Goal: Task Accomplishment & Management: Use online tool/utility

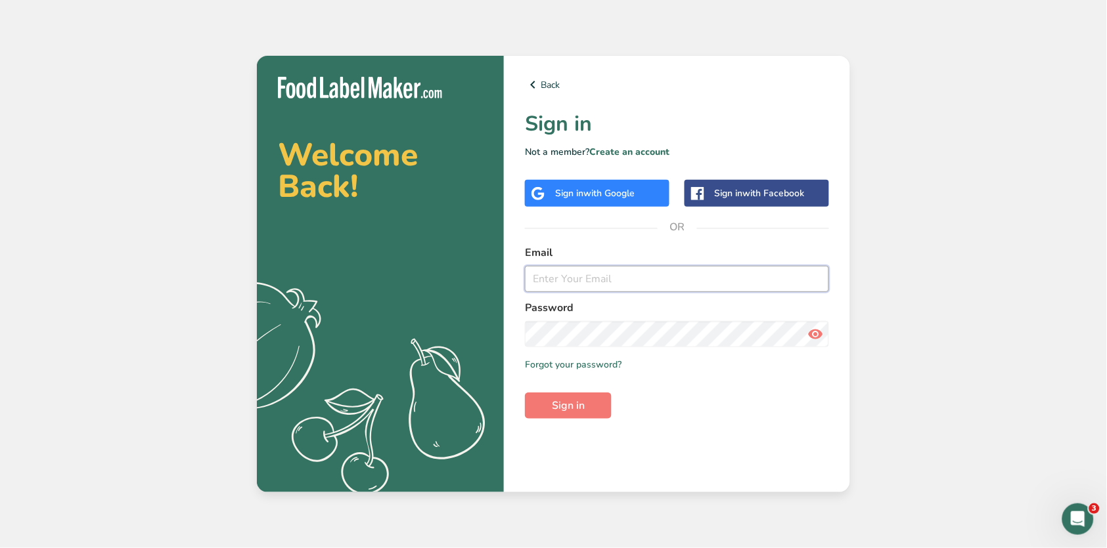
click at [585, 285] on input "email" at bounding box center [677, 279] width 304 height 26
type input "[EMAIL_ADDRESS][DOMAIN_NAME]"
click at [579, 403] on span "Sign in" at bounding box center [568, 406] width 33 height 16
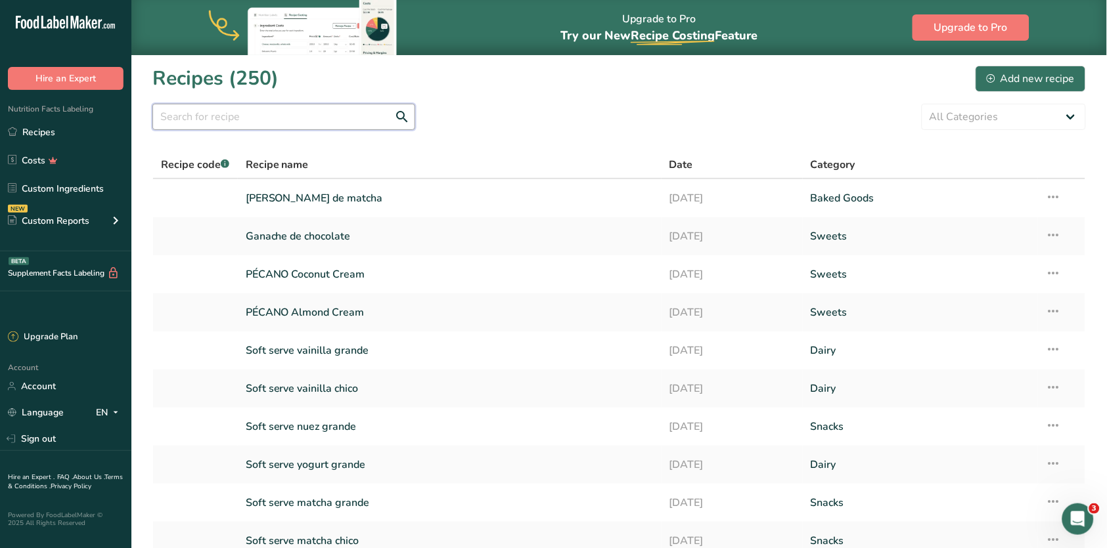
click at [301, 123] on input "text" at bounding box center [283, 117] width 263 height 26
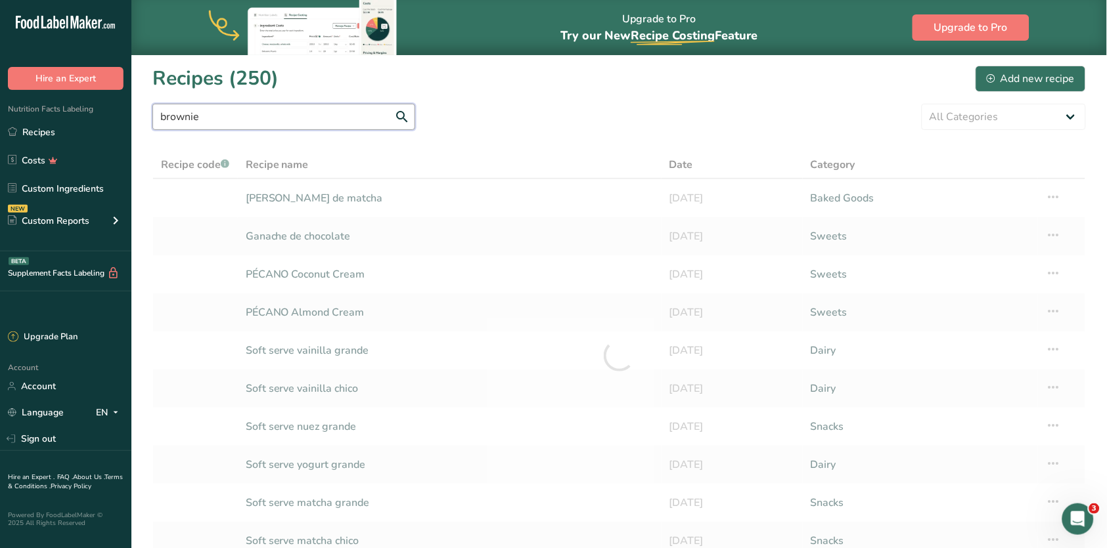
type input "brownie"
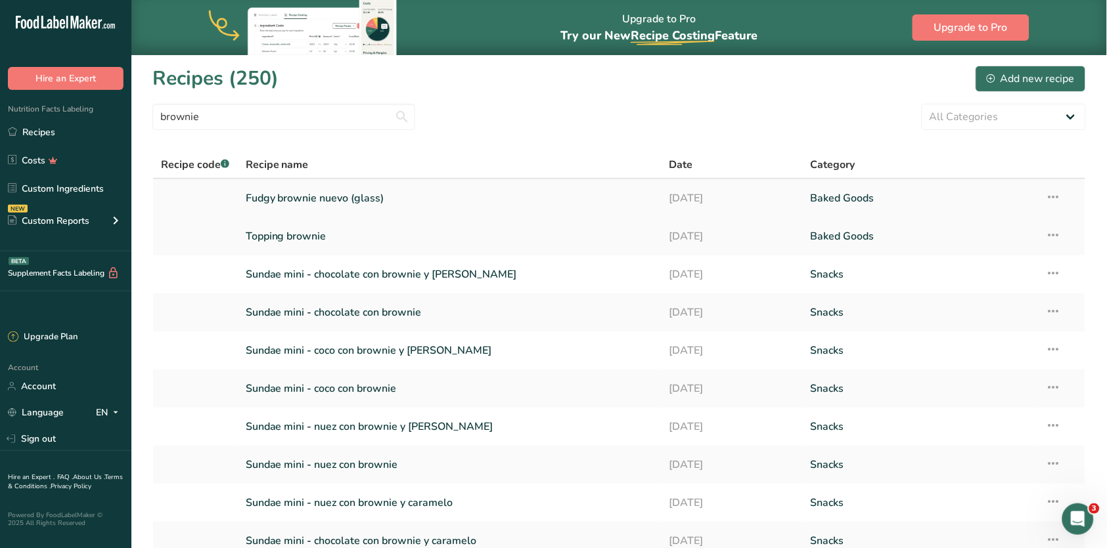
click at [378, 202] on link "Fudgy brownie nuevo (glass)" at bounding box center [450, 199] width 408 height 28
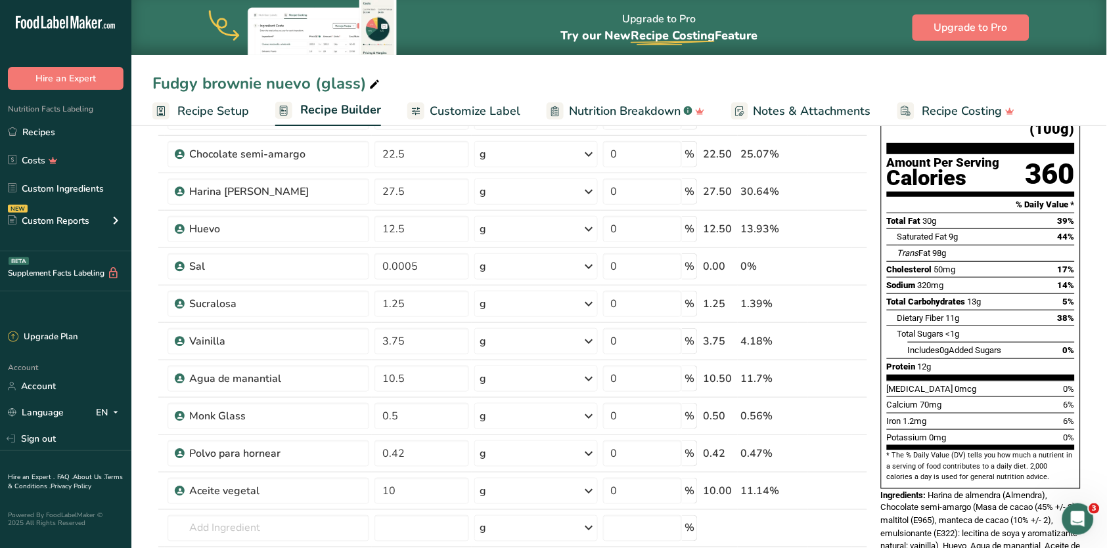
scroll to position [126, 0]
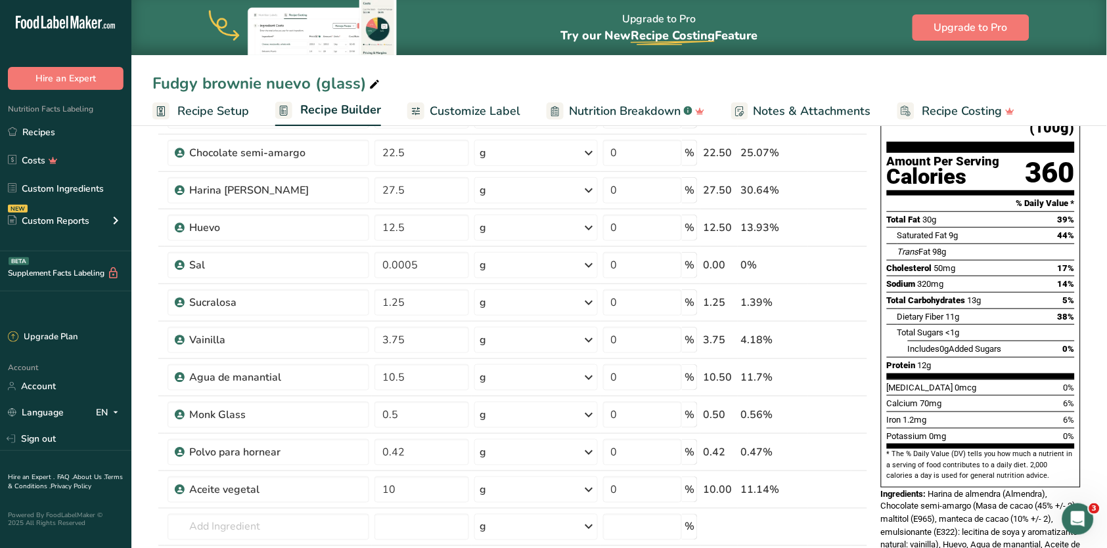
click at [156, 0] on div "Upgrade to Pro Try our New Recipe Costing .a-29{fill:none;stroke-linecap:round;…" at bounding box center [618, 27] width 975 height 55
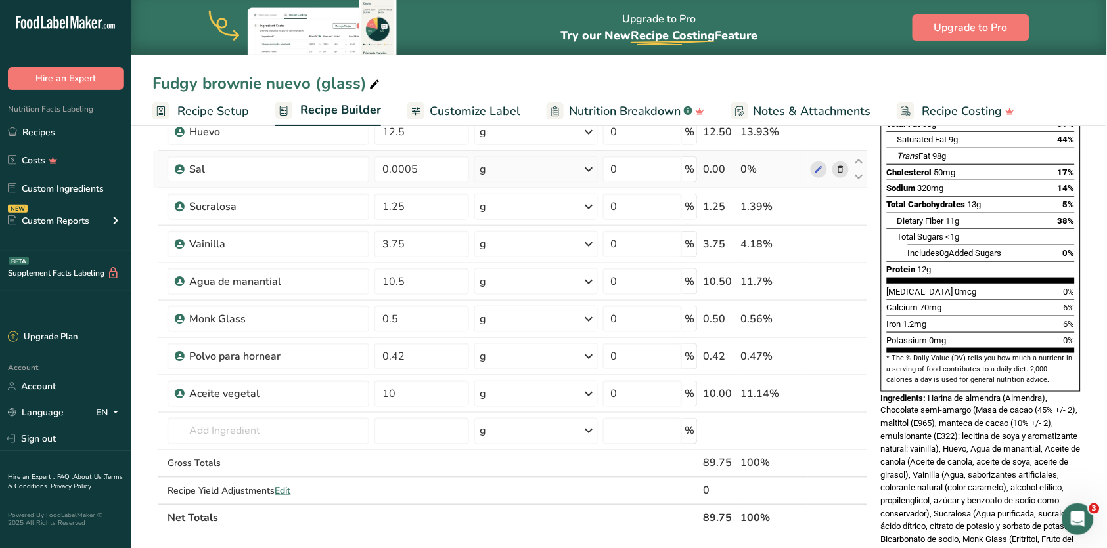
scroll to position [225, 0]
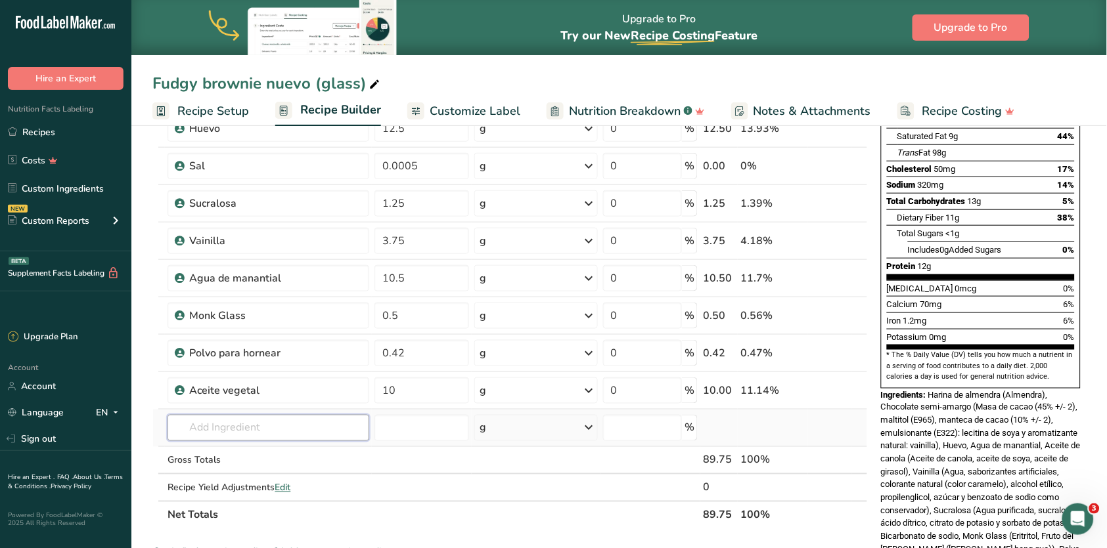
click at [287, 434] on input "text" at bounding box center [267, 428] width 201 height 26
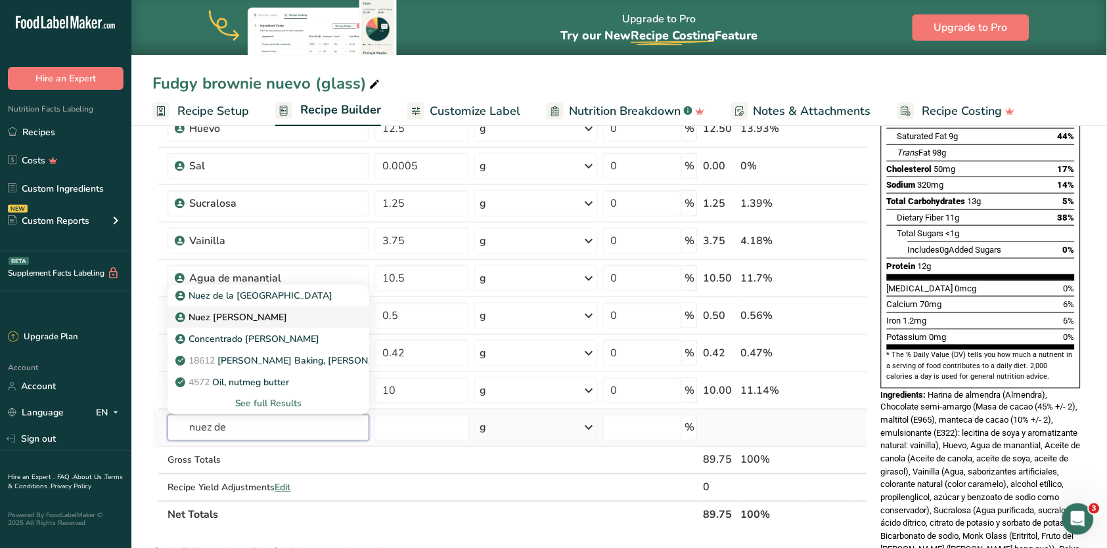
type input "nuez de"
click at [303, 315] on div "Nuez [PERSON_NAME]" at bounding box center [257, 318] width 159 height 14
type input "Nuez [PERSON_NAME]"
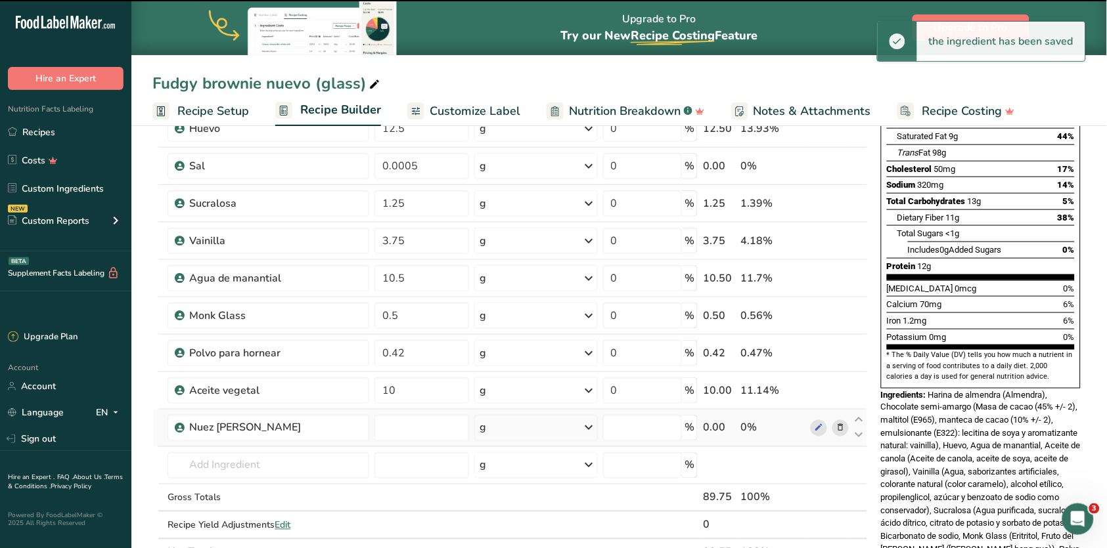
type input "0"
click at [408, 430] on input "0" at bounding box center [421, 428] width 95 height 26
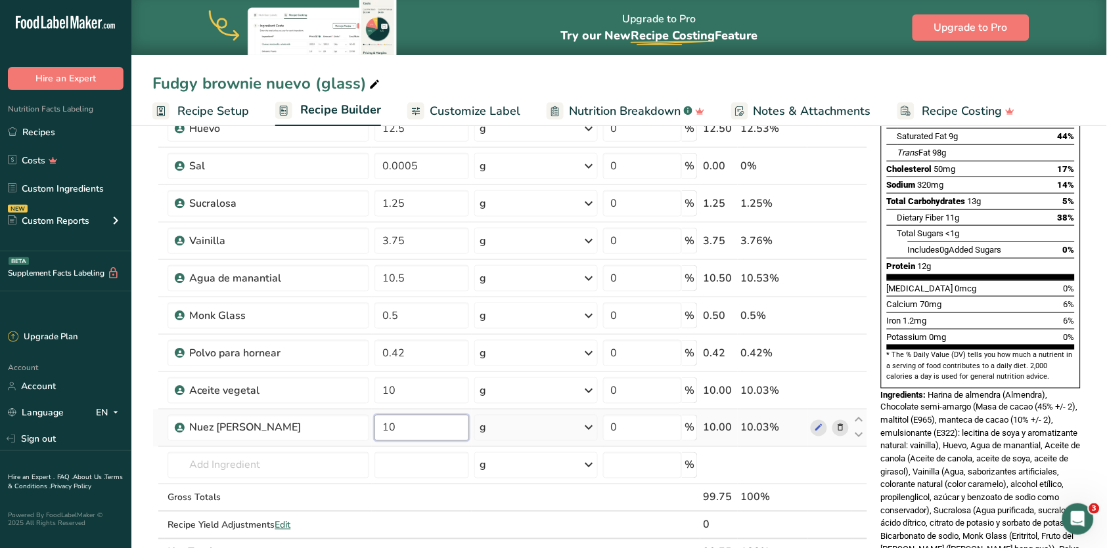
type input "10"
click at [874, 248] on div "Add Ingredients Manage Recipe Delete Recipe Duplicate Recipe Scale Recipe Save …" at bounding box center [513, 456] width 723 height 1079
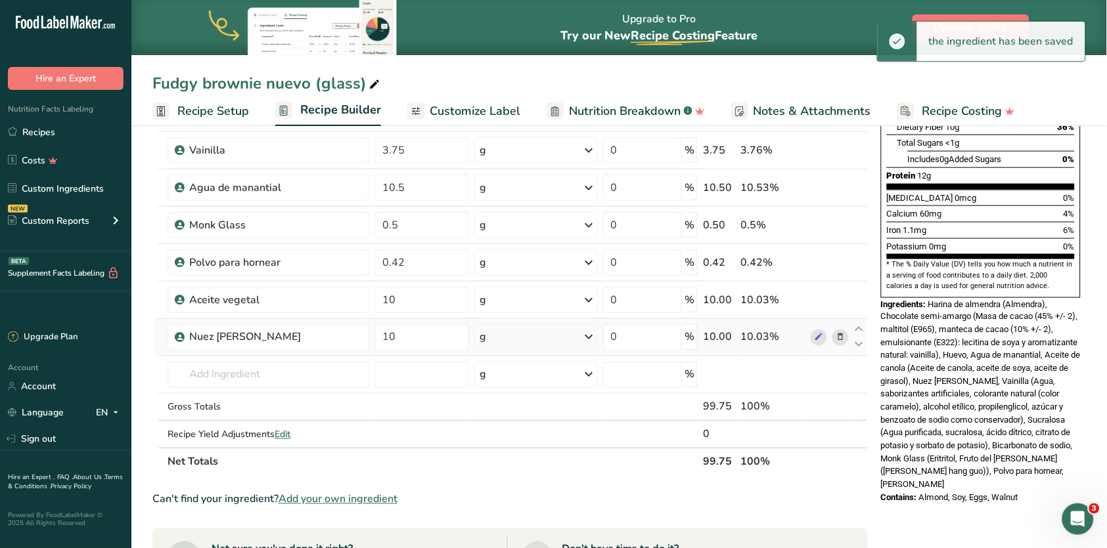
scroll to position [326, 0]
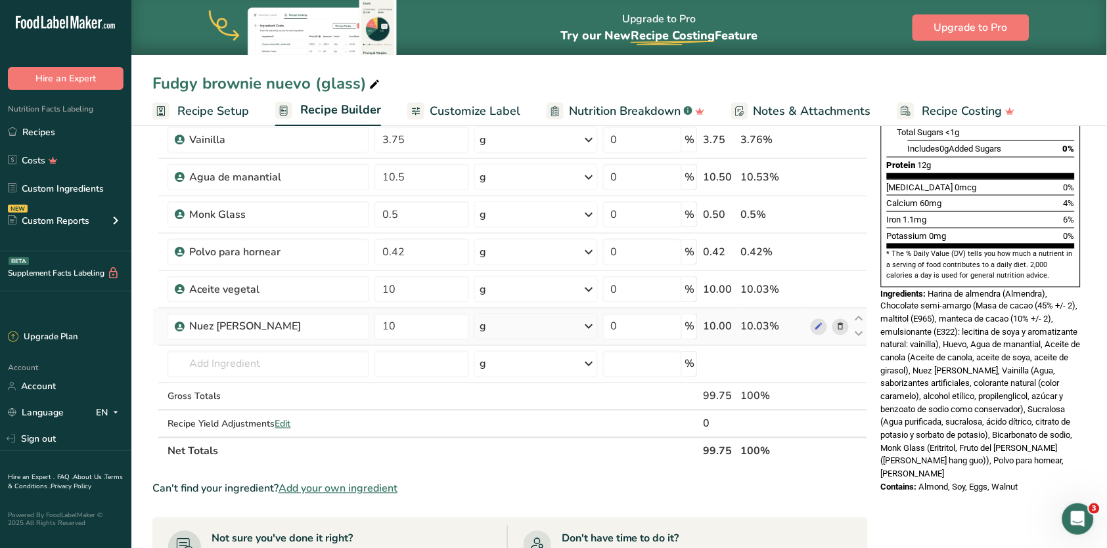
drag, startPoint x: 933, startPoint y: 422, endPoint x: 932, endPoint y: 251, distance: 171.4
click at [932, 288] on div "Ingredients: Harina de almendra (Almendra), Chocolate semi-amargo (Masa de caca…" at bounding box center [981, 385] width 200 height 194
copy div "Harina de almendra (Almendra), Chocolate semi-amargo (Masa de cacao (45% +/- 2)…"
